Goal: Information Seeking & Learning: Learn about a topic

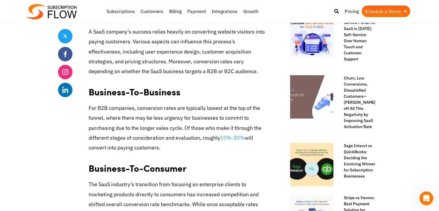
click at [113, 107] on p "For B2B companies, conversion rates are typically lowest at the top of the funn…" at bounding box center [178, 127] width 178 height 49
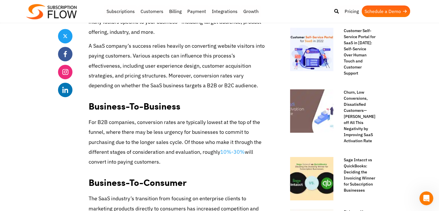
scroll to position [289, 0]
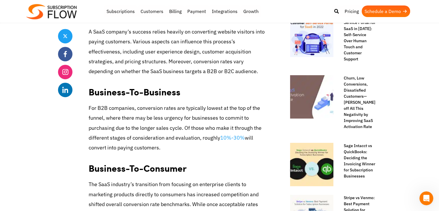
drag, startPoint x: 162, startPoint y: 148, endPoint x: 85, endPoint y: 111, distance: 85.5
drag, startPoint x: 116, startPoint y: 112, endPoint x: 158, endPoint y: 50, distance: 75.3
click at [158, 50] on p "A SaaS company’s success relies heavily on converting website visitors into pay…" at bounding box center [178, 51] width 178 height 49
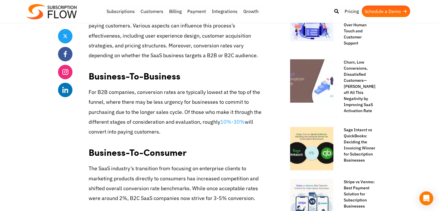
scroll to position [347, 0]
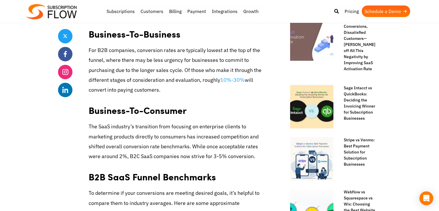
drag, startPoint x: 159, startPoint y: 85, endPoint x: 114, endPoint y: 70, distance: 47.8
click at [114, 70] on p "For B2B companies, conversion rates are typically lowest at the top of the funn…" at bounding box center [178, 69] width 178 height 49
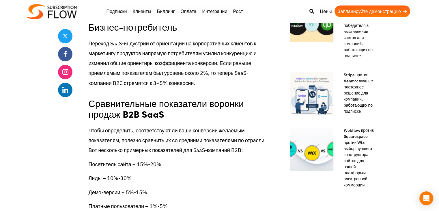
scroll to position [491, 0]
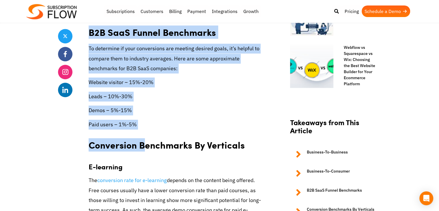
drag, startPoint x: 147, startPoint y: 130, endPoint x: 86, endPoint y: 38, distance: 110.1
click at [151, 125] on p "Paid users – 1%-5%" at bounding box center [178, 125] width 178 height 10
click at [138, 123] on p "Paid users – 1%-5%" at bounding box center [178, 125] width 178 height 10
drag, startPoint x: 138, startPoint y: 123, endPoint x: 73, endPoint y: 34, distance: 111.0
